Goal: Connect with others: Establish contact or relationships with other users

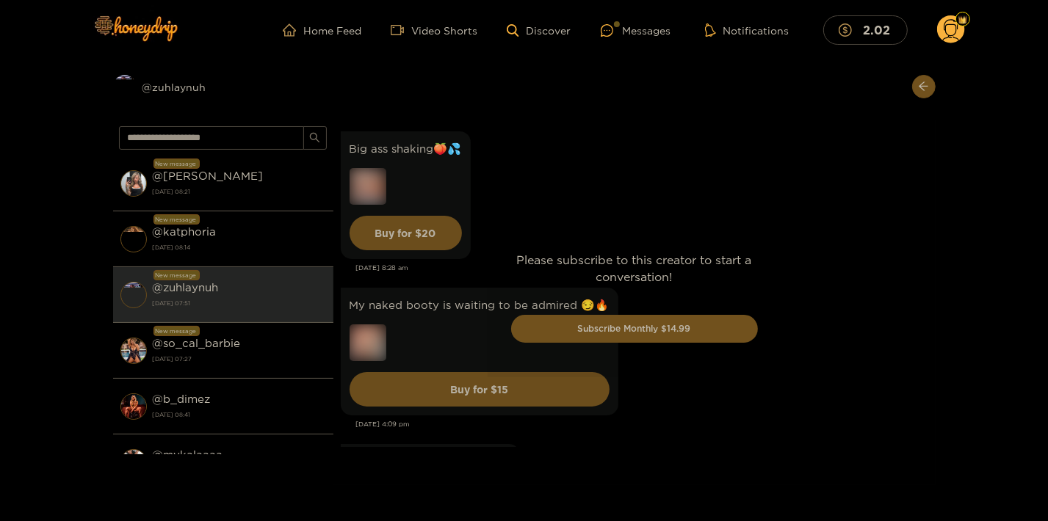
scroll to position [3920, 0]
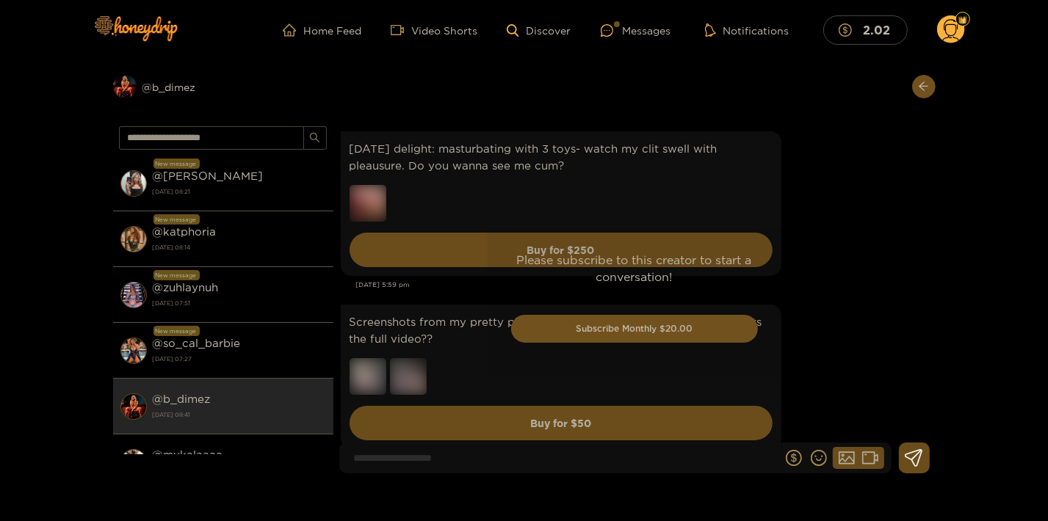
scroll to position [3085, 0]
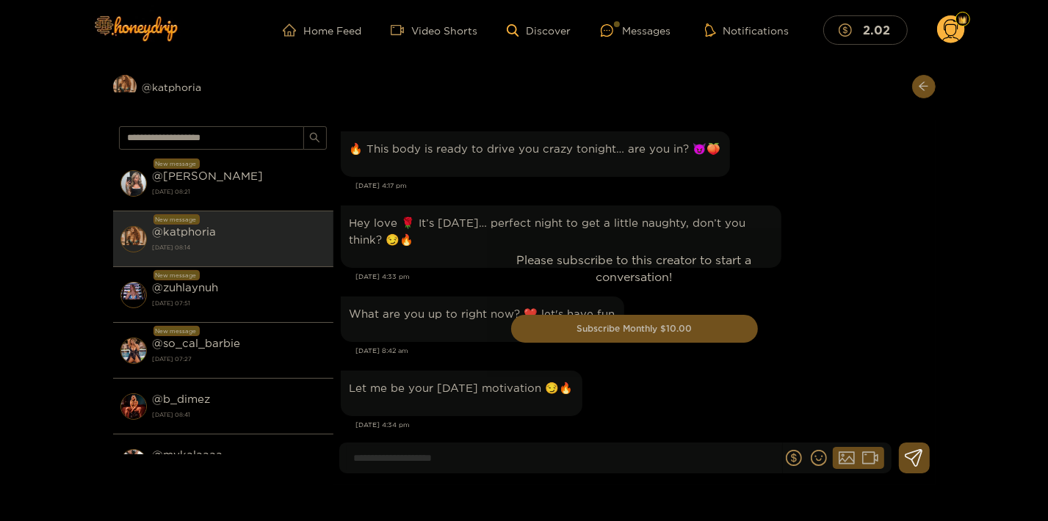
scroll to position [3017, 0]
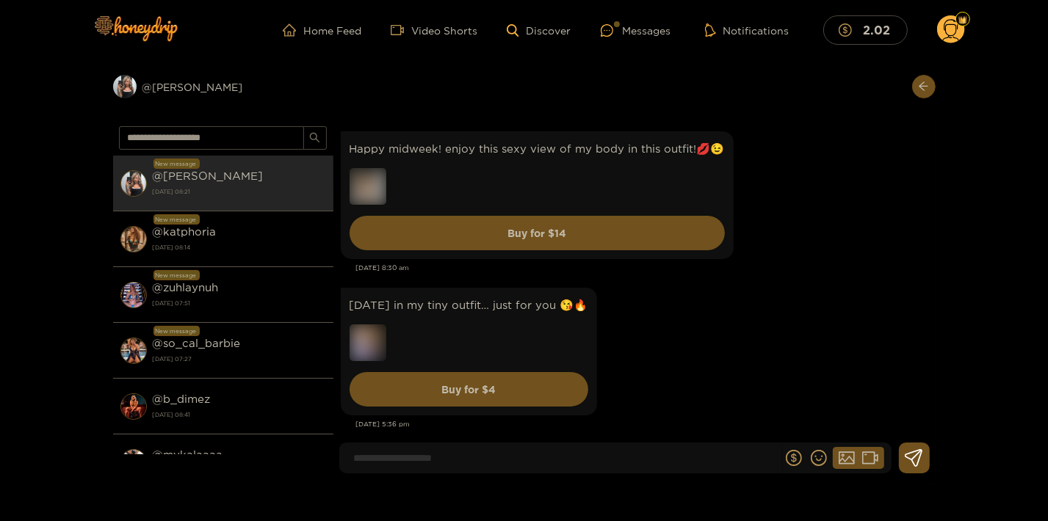
scroll to position [1966, 0]
